Goal: Task Accomplishment & Management: Manage account settings

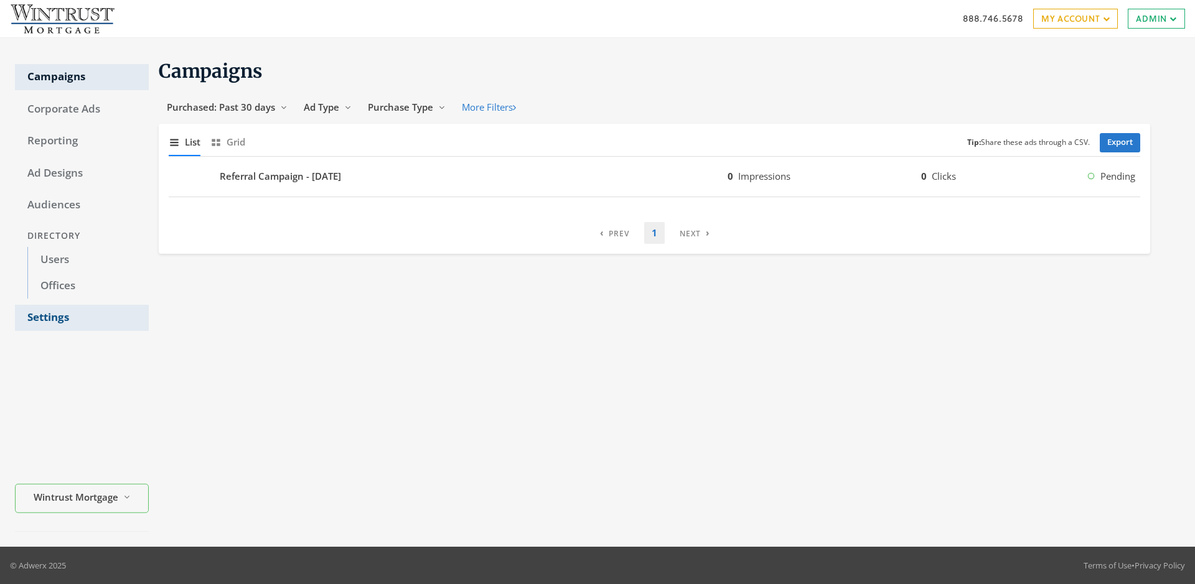
click at [82, 318] on link "Settings" at bounding box center [82, 318] width 134 height 26
select select "[PERSON_NAME]"
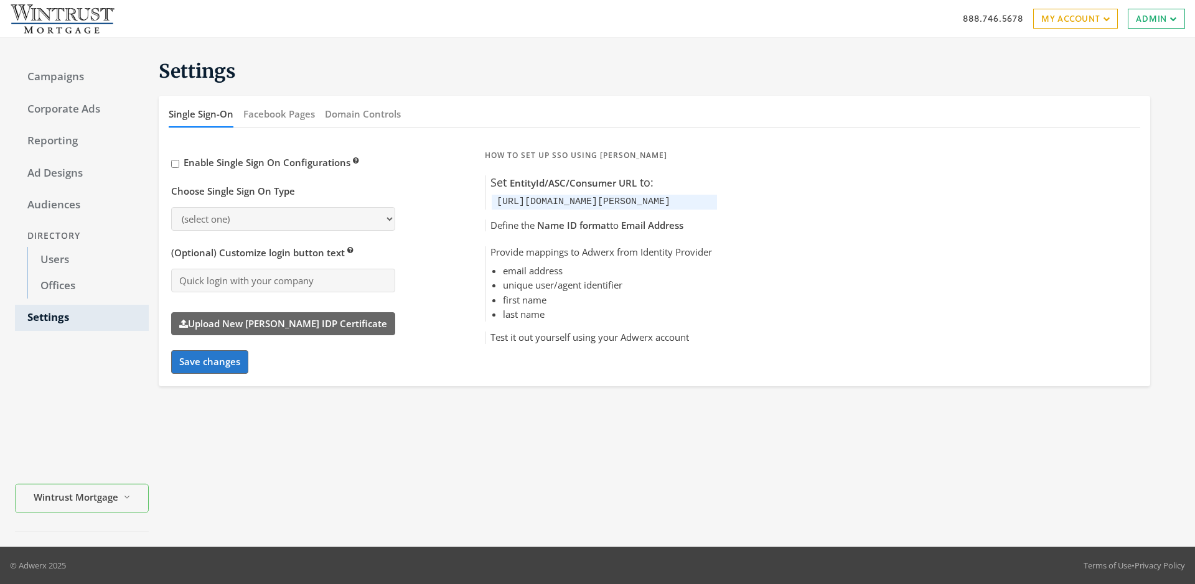
click at [362, 114] on button "Domain Controls" at bounding box center [363, 114] width 76 height 27
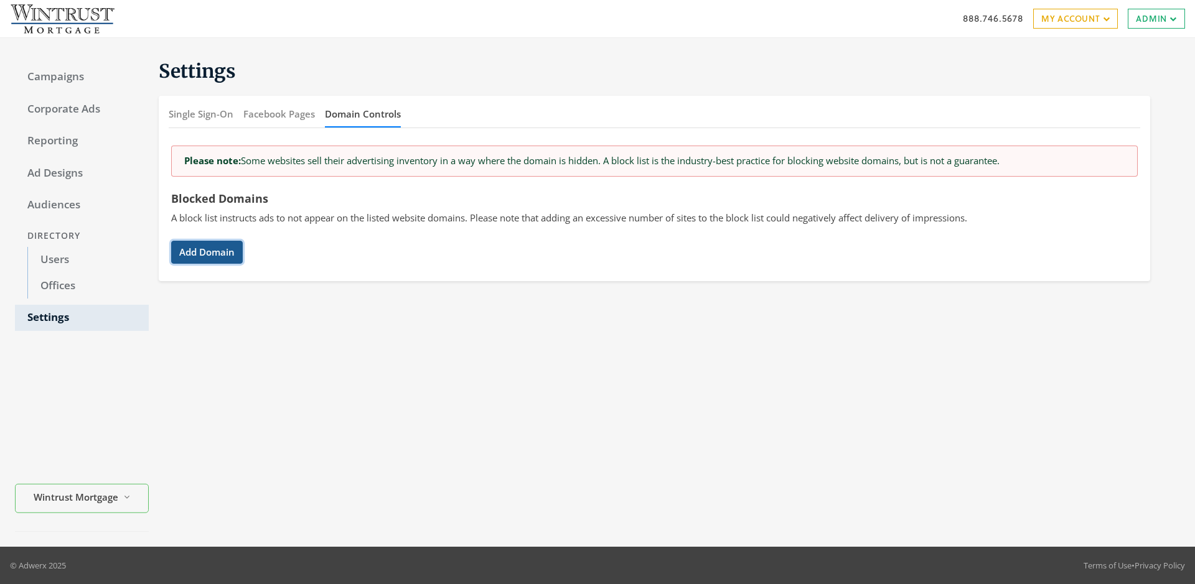
click at [207, 252] on button "Add Domain" at bounding box center [207, 252] width 72 height 23
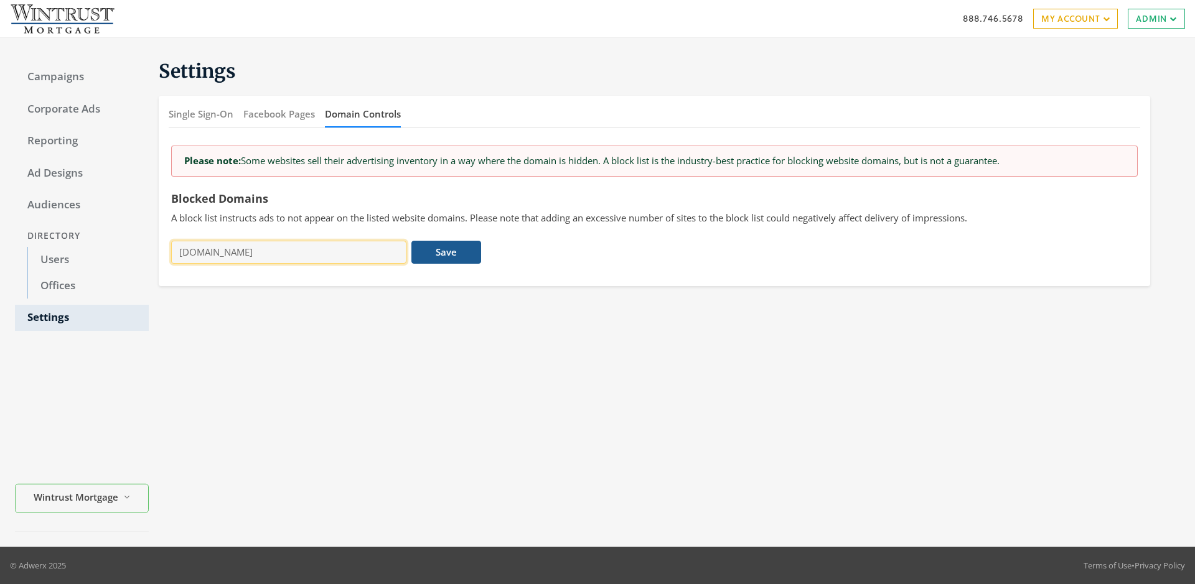
type input "[DOMAIN_NAME]"
click at [446, 252] on button "Save" at bounding box center [445, 252] width 69 height 23
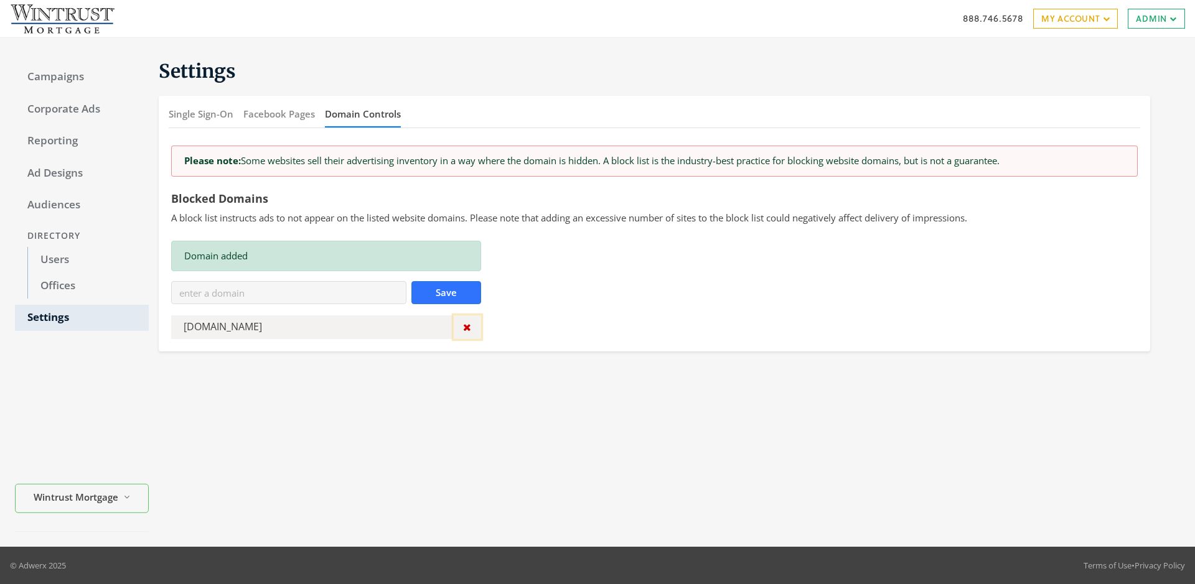
click at [467, 327] on icon "button" at bounding box center [467, 327] width 8 height 10
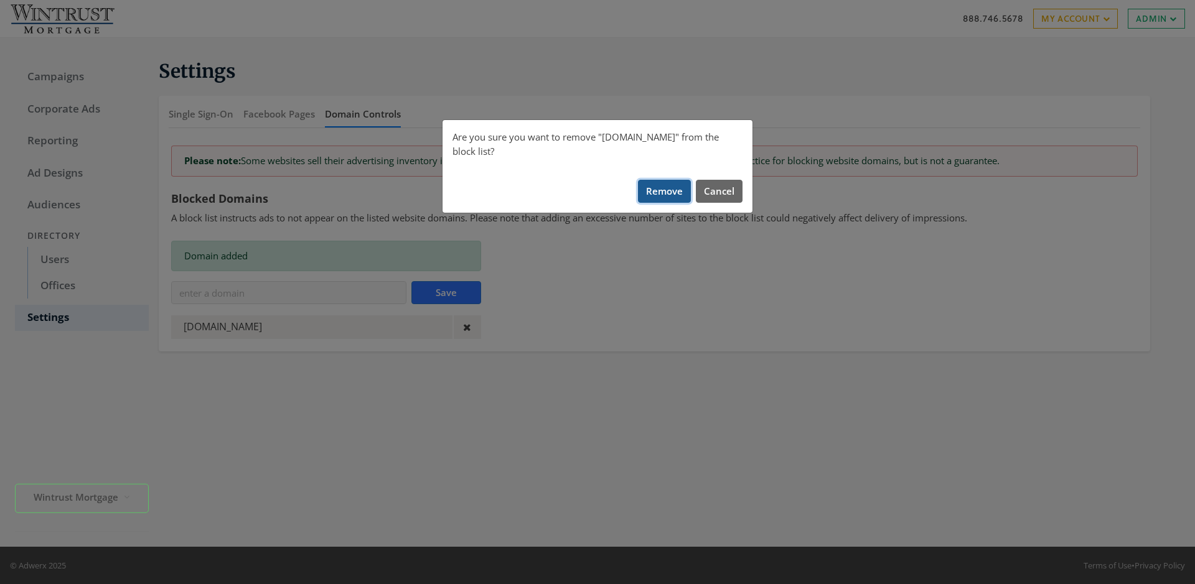
click at [665, 180] on button "Remove" at bounding box center [664, 191] width 53 height 23
